Goal: Ask a question

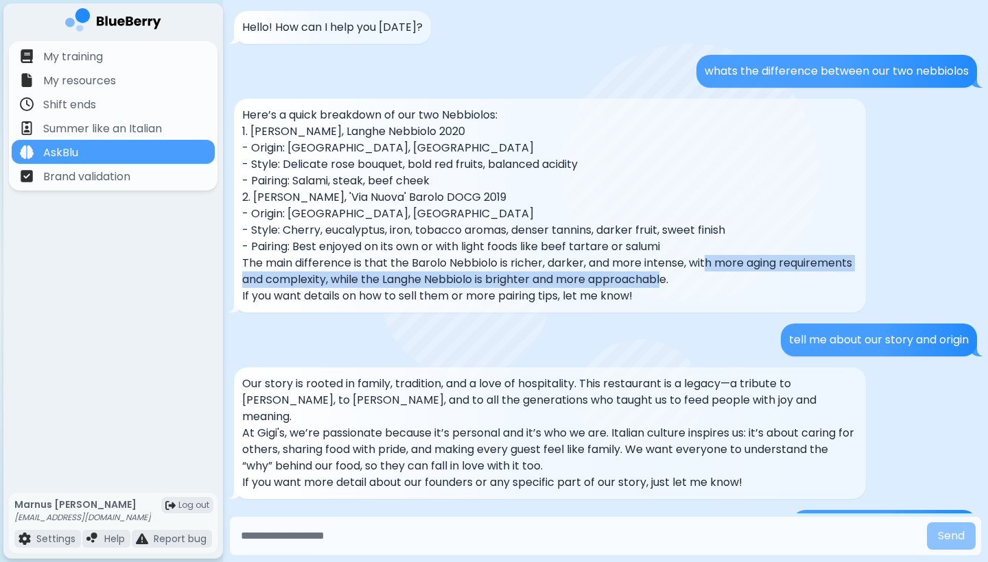
drag, startPoint x: 707, startPoint y: 263, endPoint x: 743, endPoint y: 277, distance: 38.5
click at [743, 277] on p "The main difference is that the Barolo Nebbiolo is richer, darker, and more int…" at bounding box center [549, 271] width 615 height 33
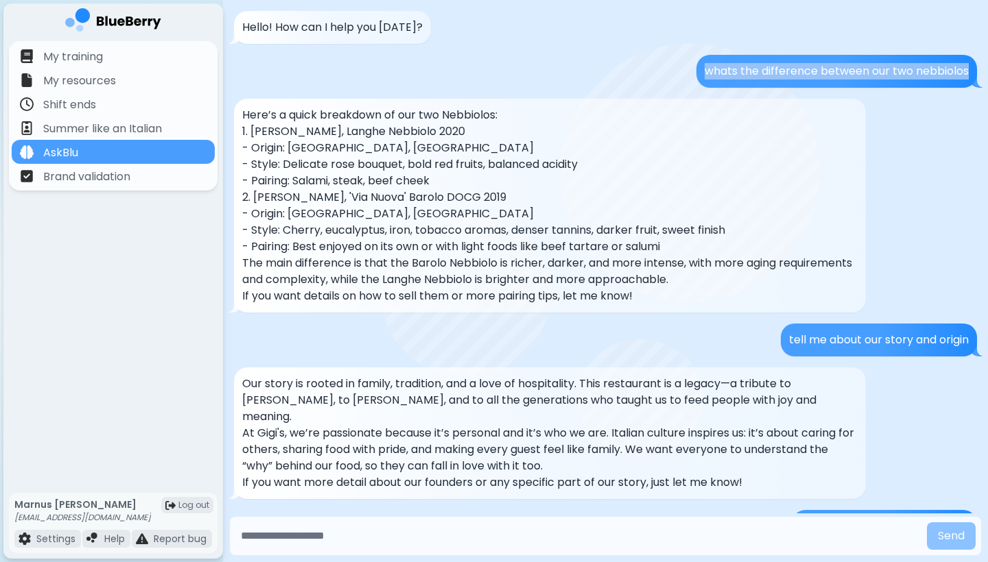
drag, startPoint x: 697, startPoint y: 70, endPoint x: 984, endPoint y: 70, distance: 286.7
click at [985, 70] on div "Hello! How can I help you [DATE]? whats the difference between our two nebbiolo…" at bounding box center [605, 257] width 765 height 514
copy p "whats the difference between our two nebbiolos"
click at [422, 542] on input "text" at bounding box center [578, 536] width 686 height 27
paste input "**********"
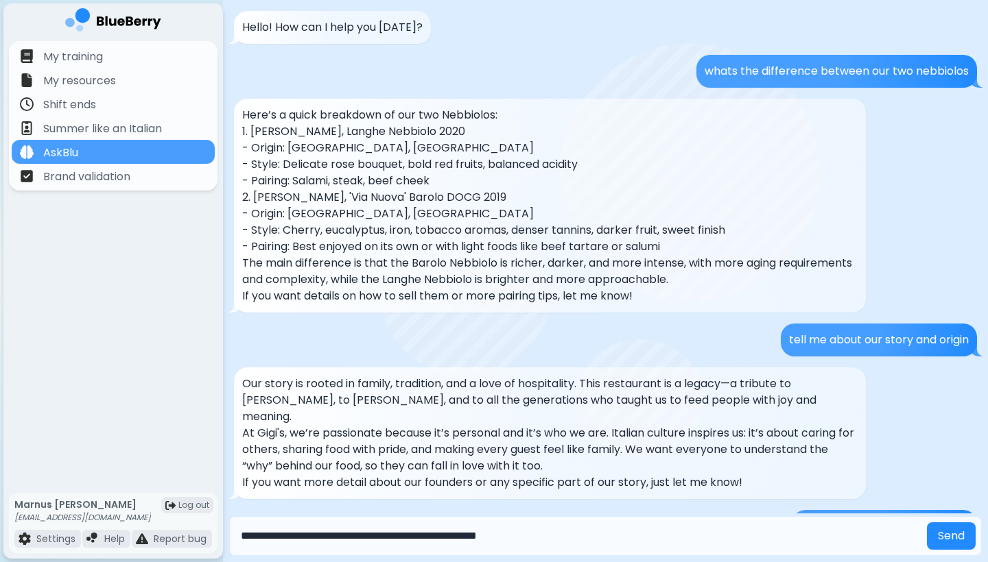
type input "**********"
click at [950, 536] on button "Send" at bounding box center [951, 536] width 49 height 27
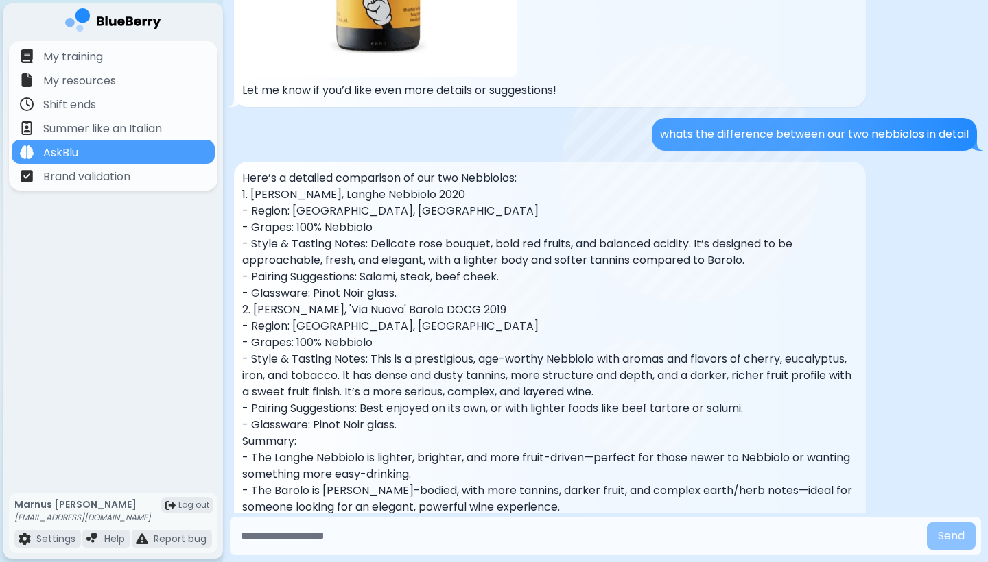
scroll to position [3523, 0]
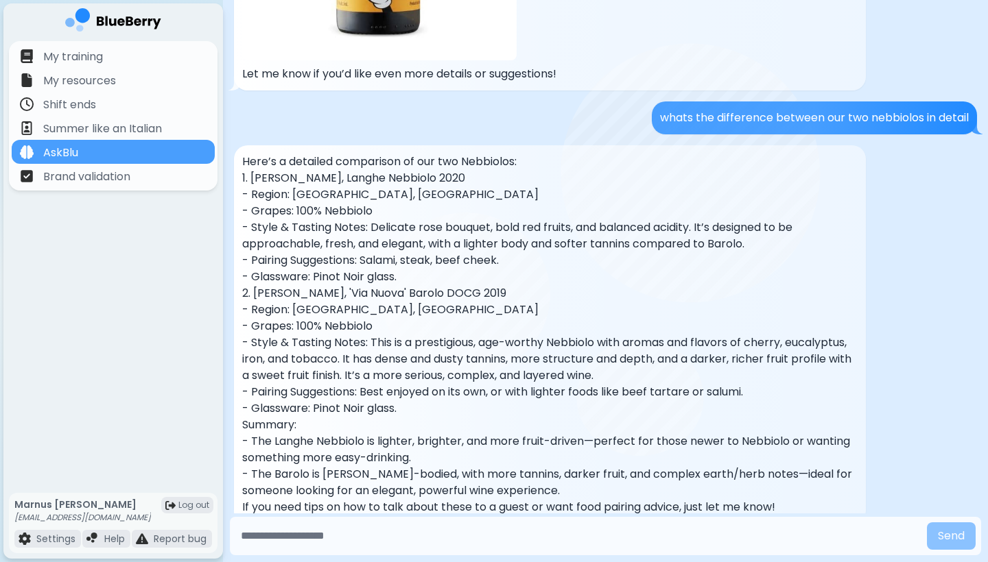
click at [579, 537] on input "text" at bounding box center [578, 536] width 686 height 27
type input "*"
type input "**********"
click at [950, 536] on button "Send" at bounding box center [951, 536] width 49 height 27
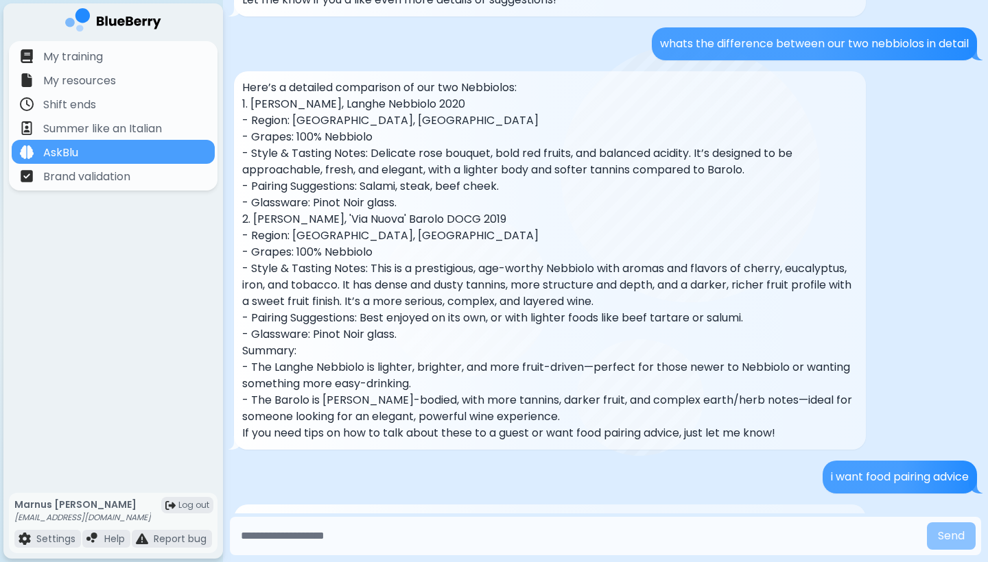
scroll to position [3596, 0]
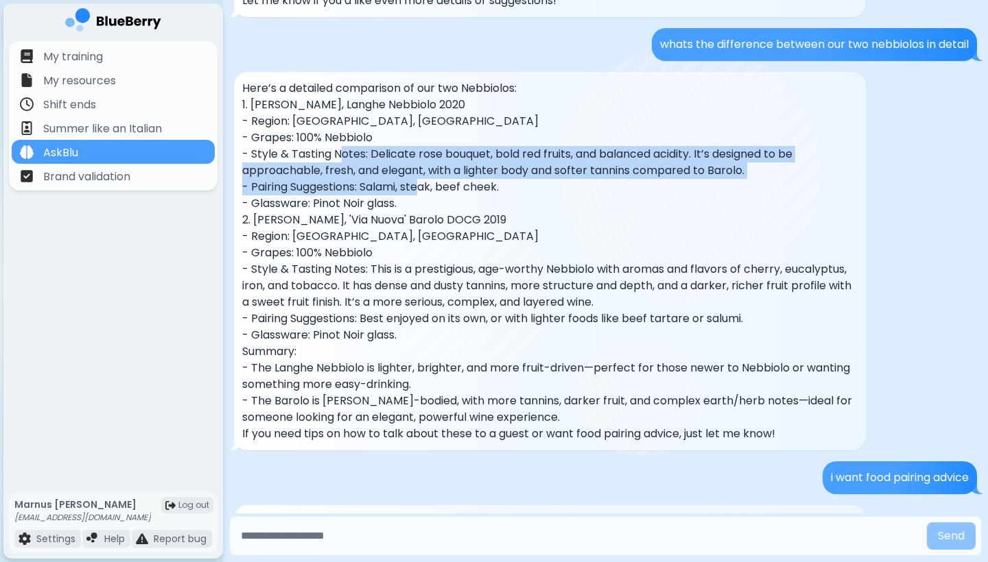
drag, startPoint x: 342, startPoint y: 118, endPoint x: 424, endPoint y: 145, distance: 86.7
click at [424, 145] on div "Here’s a detailed comparison of our two Nebbiolos: 1. [PERSON_NAME], Langhe Neb…" at bounding box center [549, 261] width 615 height 362
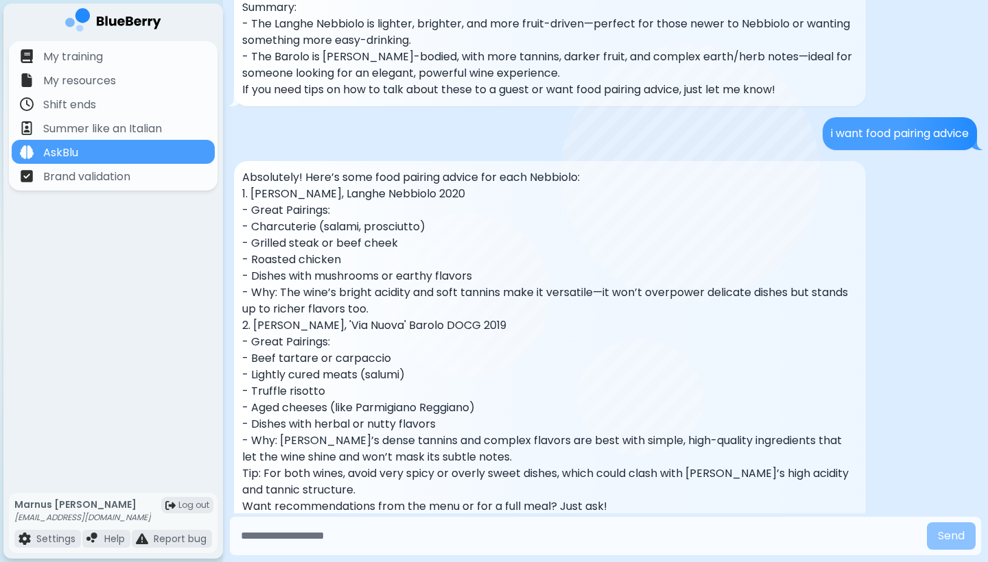
scroll to position [3940, 0]
drag, startPoint x: 341, startPoint y: 227, endPoint x: 288, endPoint y: 215, distance: 54.2
click at [288, 215] on div "Absolutely! Here’s some food pairing advice for each Nebbiolo: 1. [PERSON_NAME]…" at bounding box center [549, 343] width 615 height 346
click at [263, 285] on p "- Why: The wine’s bright acidity and soft tannins make it versatile—it won’t ov…" at bounding box center [549, 301] width 615 height 33
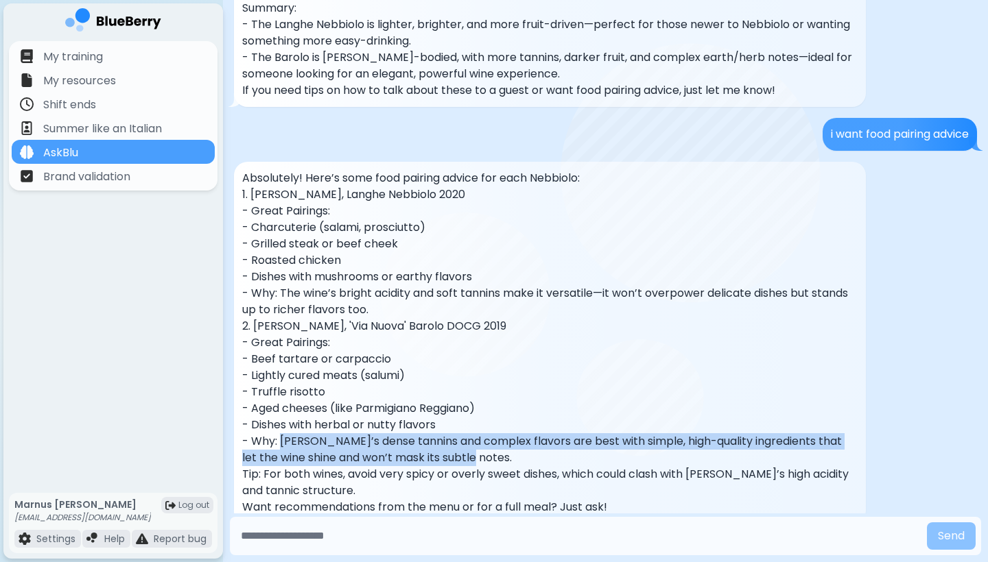
drag, startPoint x: 280, startPoint y: 407, endPoint x: 614, endPoint y: 425, distance: 333.7
click at [614, 433] on p "- Why: [PERSON_NAME]’s dense tannins and complex flavors are best with simple, …" at bounding box center [549, 449] width 615 height 33
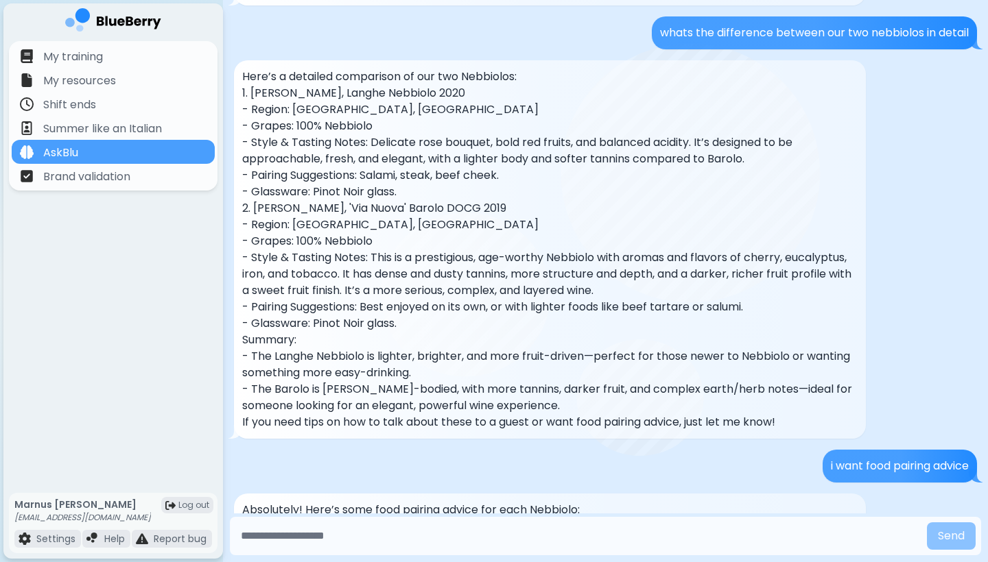
scroll to position [3597, 0]
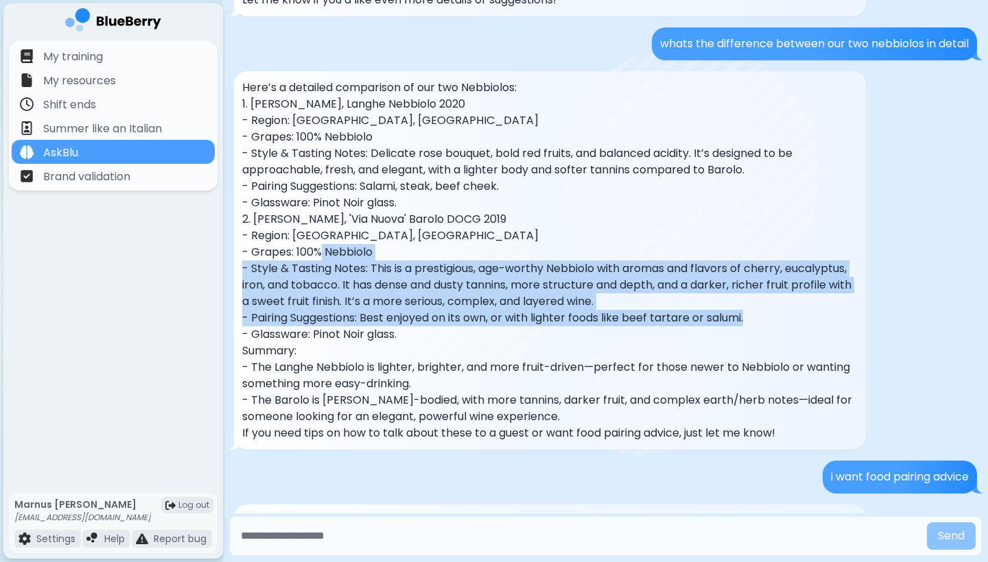
drag, startPoint x: 761, startPoint y: 288, endPoint x: 326, endPoint y: 222, distance: 439.9
click at [324, 221] on div "Here’s a detailed comparison of our two Nebbiolos: 1. [PERSON_NAME], Langhe Neb…" at bounding box center [549, 261] width 615 height 362
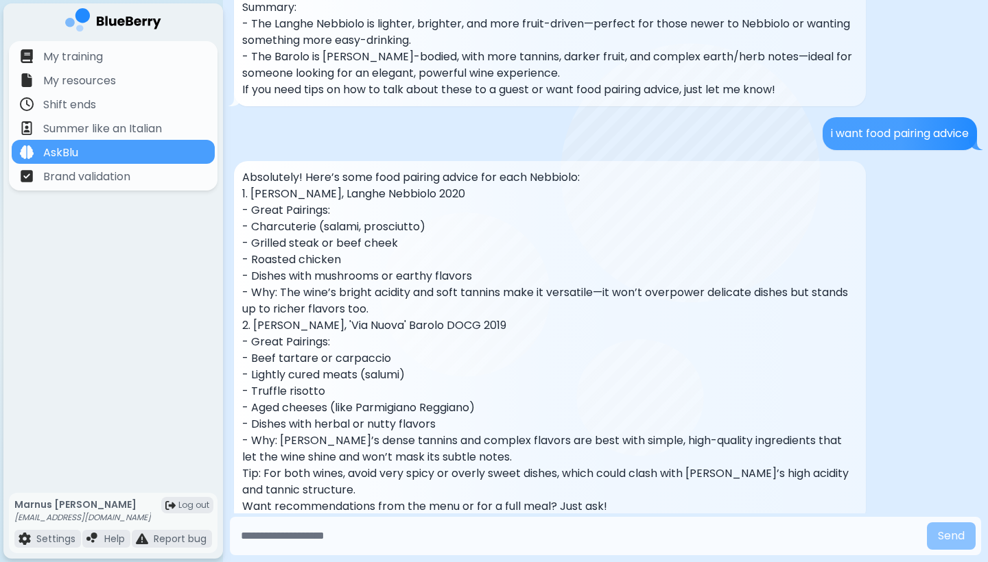
scroll to position [3940, 0]
click at [320, 529] on input "text" at bounding box center [578, 536] width 686 height 27
type input "**********"
click at [950, 536] on button "Send" at bounding box center [951, 536] width 49 height 27
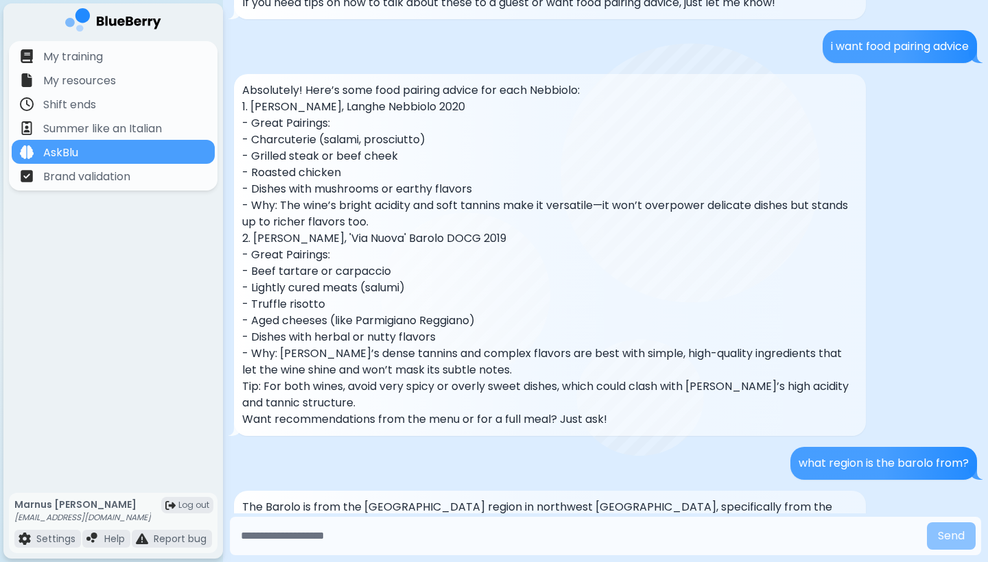
scroll to position [4044, 0]
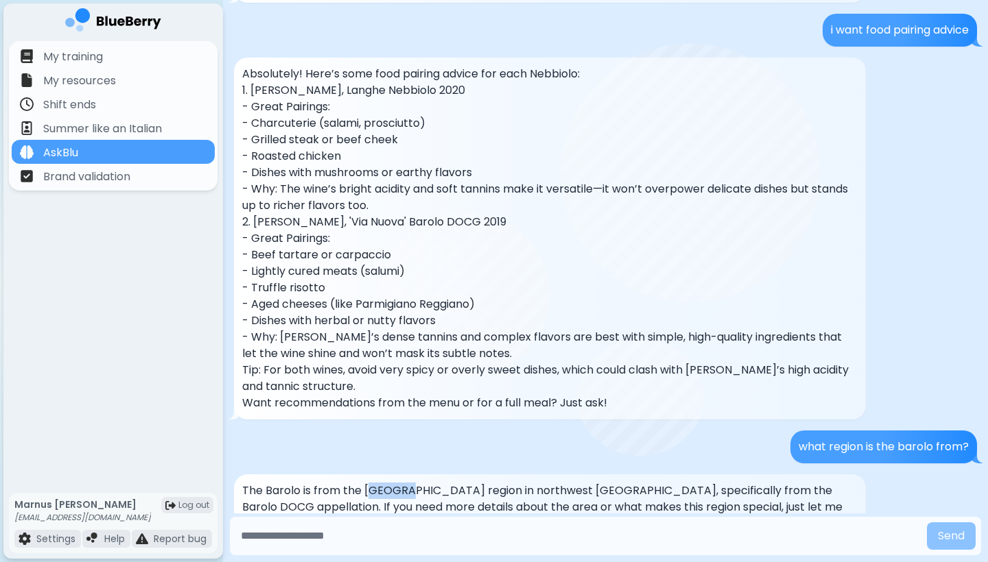
drag, startPoint x: 370, startPoint y: 456, endPoint x: 410, endPoint y: 456, distance: 40.5
click at [410, 483] on p "The Barolo is from the [GEOGRAPHIC_DATA] region in northwest [GEOGRAPHIC_DATA],…" at bounding box center [549, 507] width 615 height 49
click at [466, 529] on input "text" at bounding box center [578, 536] width 686 height 27
type input "**********"
click at [950, 536] on button "Send" at bounding box center [951, 536] width 49 height 27
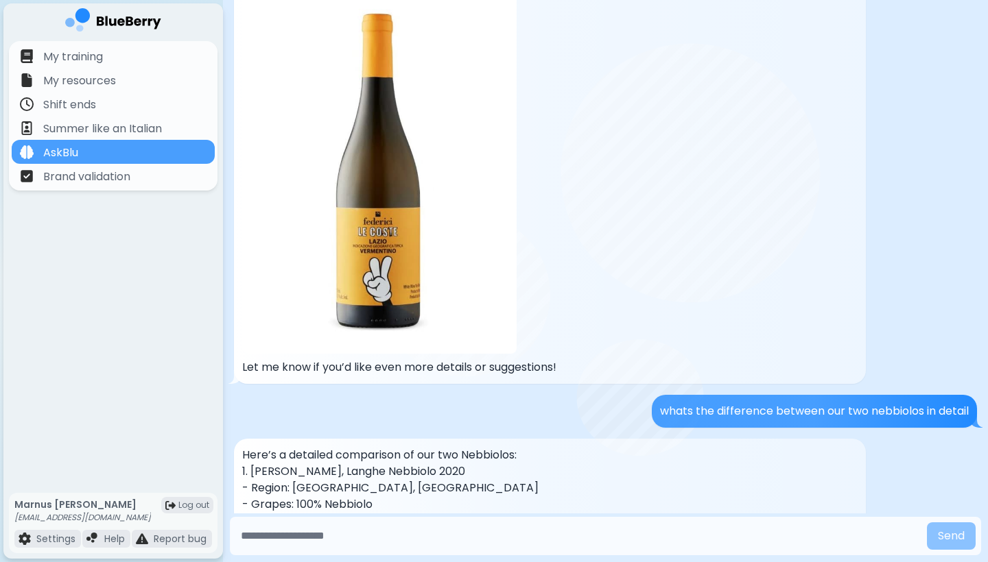
scroll to position [3317, 0]
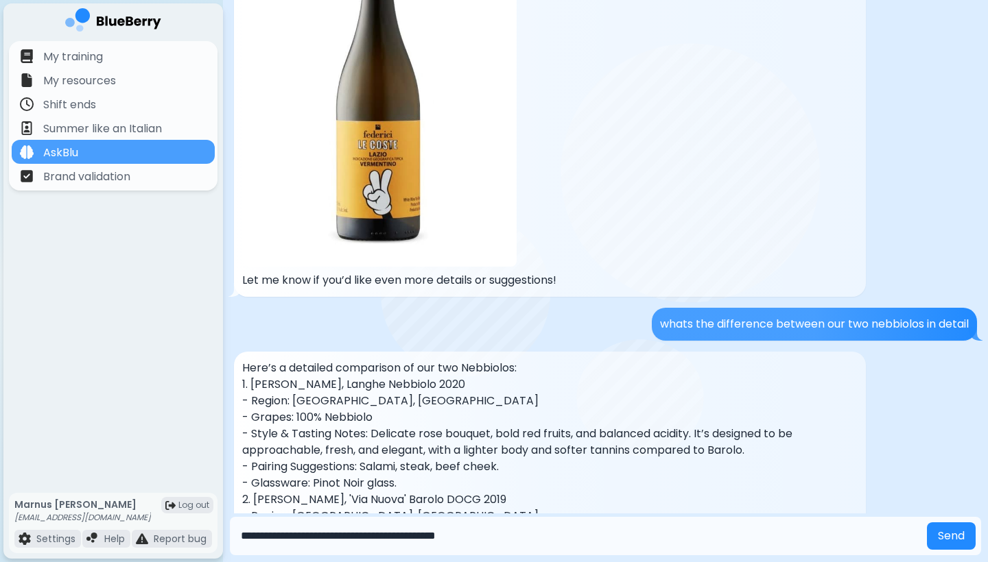
type input "**********"
click at [950, 536] on button "Send" at bounding box center [951, 536] width 49 height 27
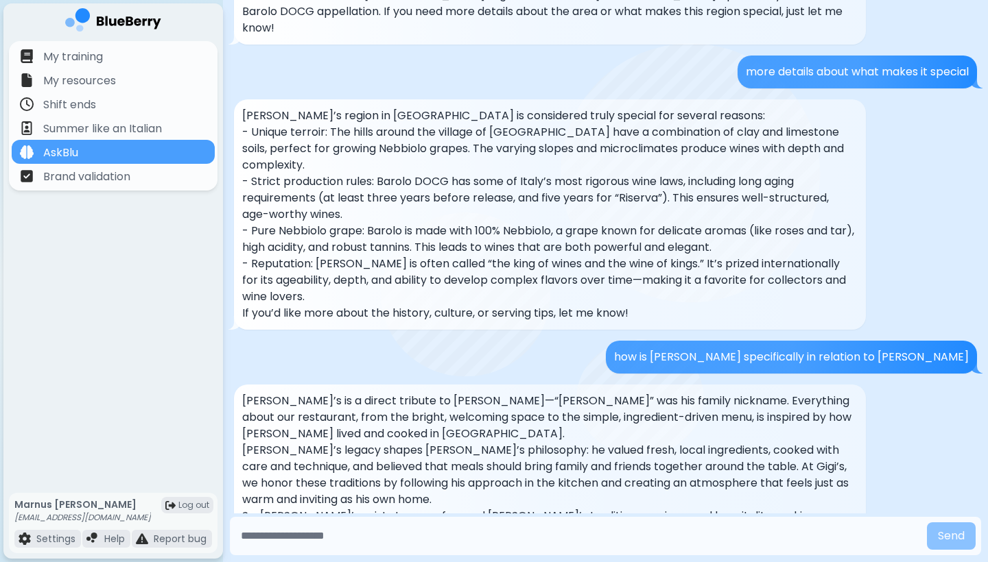
scroll to position [4549, 0]
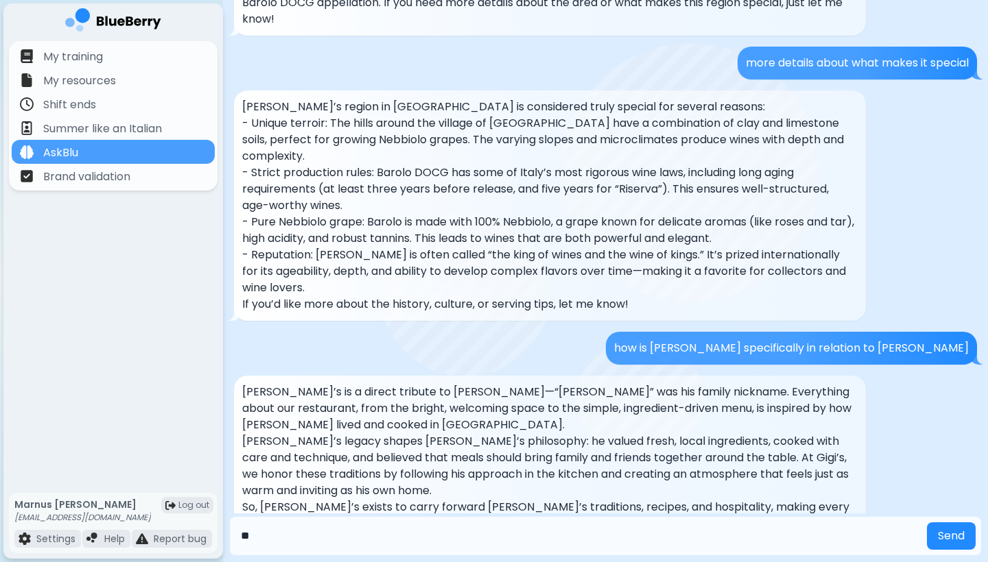
type input "*"
type input "**********"
click at [950, 536] on button "Send" at bounding box center [951, 536] width 49 height 27
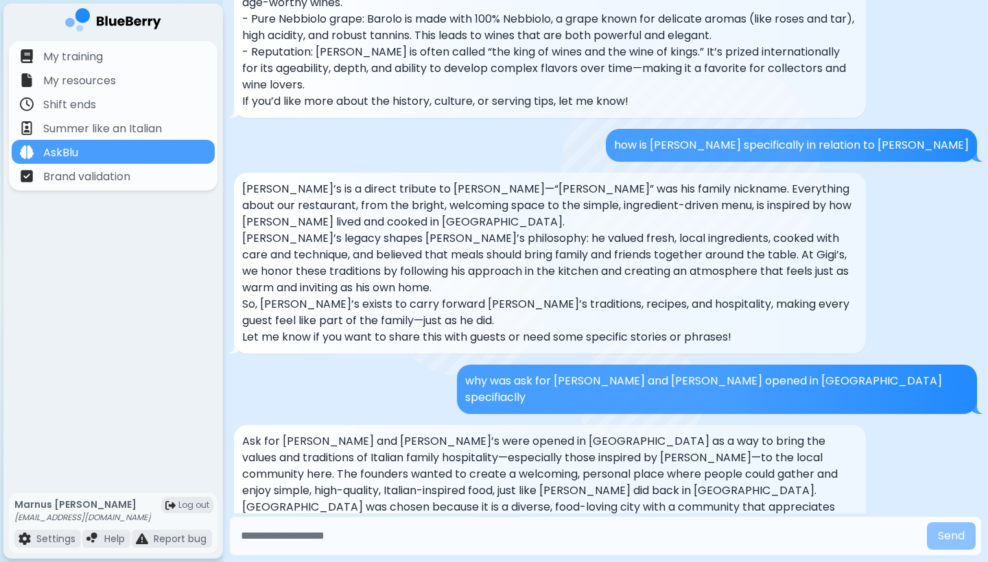
scroll to position [4768, 0]
